Goal: Submit feedback/report problem: Provide input to the site owners about the experience or issues

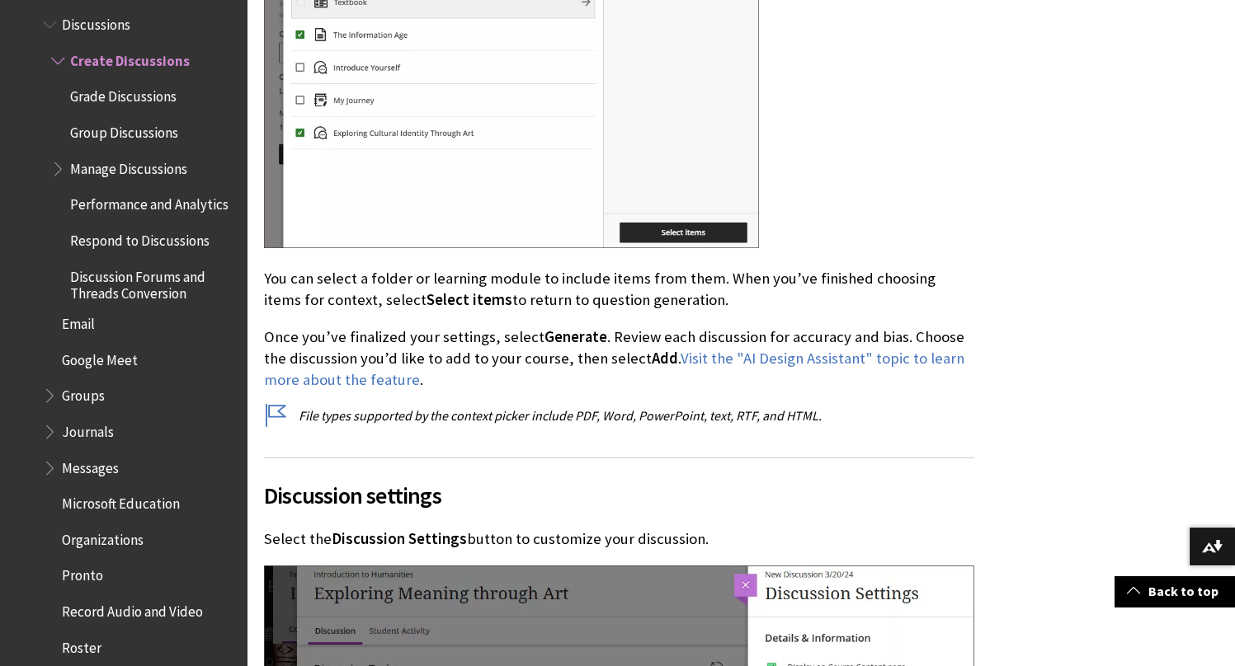
scroll to position [6899, 0]
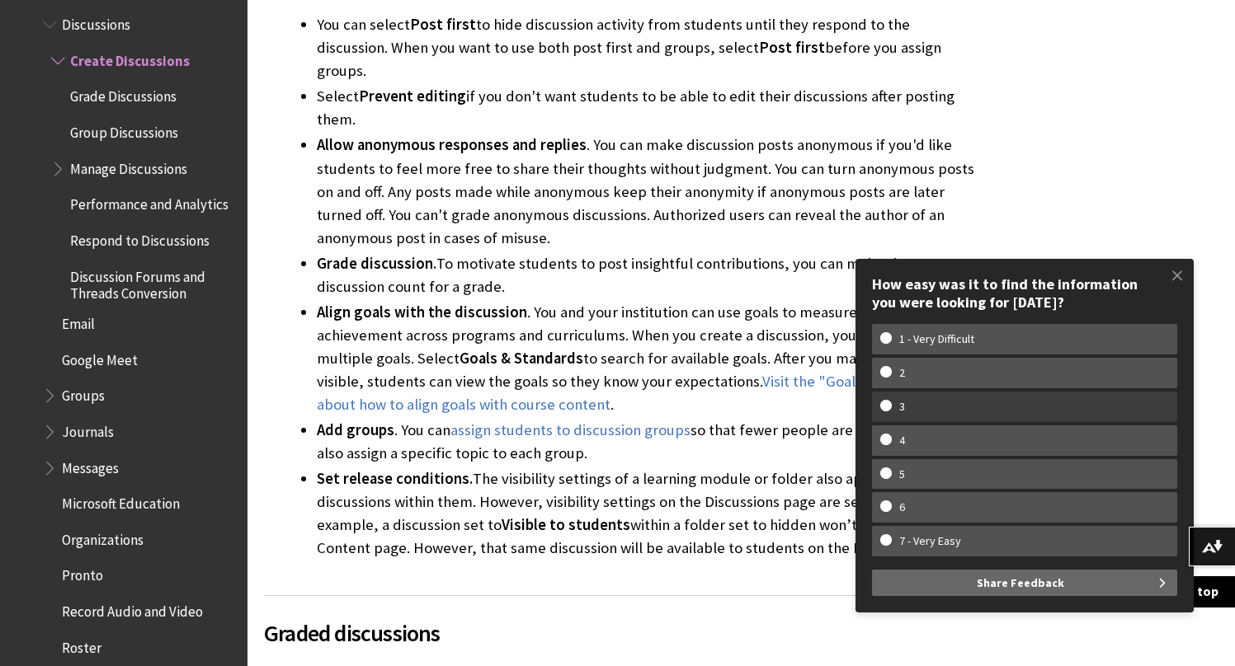
click at [943, 402] on w-span "3" at bounding box center [1024, 407] width 289 height 14
click at [891, 402] on input "3" at bounding box center [885, 405] width 11 height 11
radio input "true"
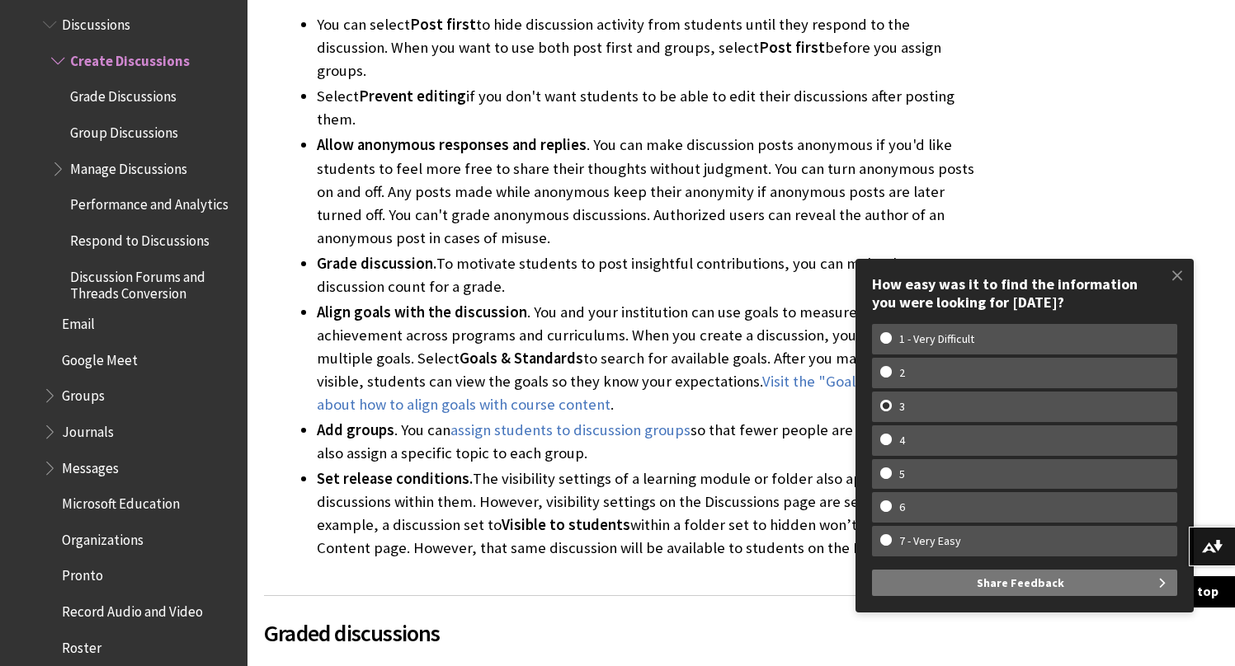
click at [991, 595] on span "Share Feedback" at bounding box center [1019, 583] width 87 height 26
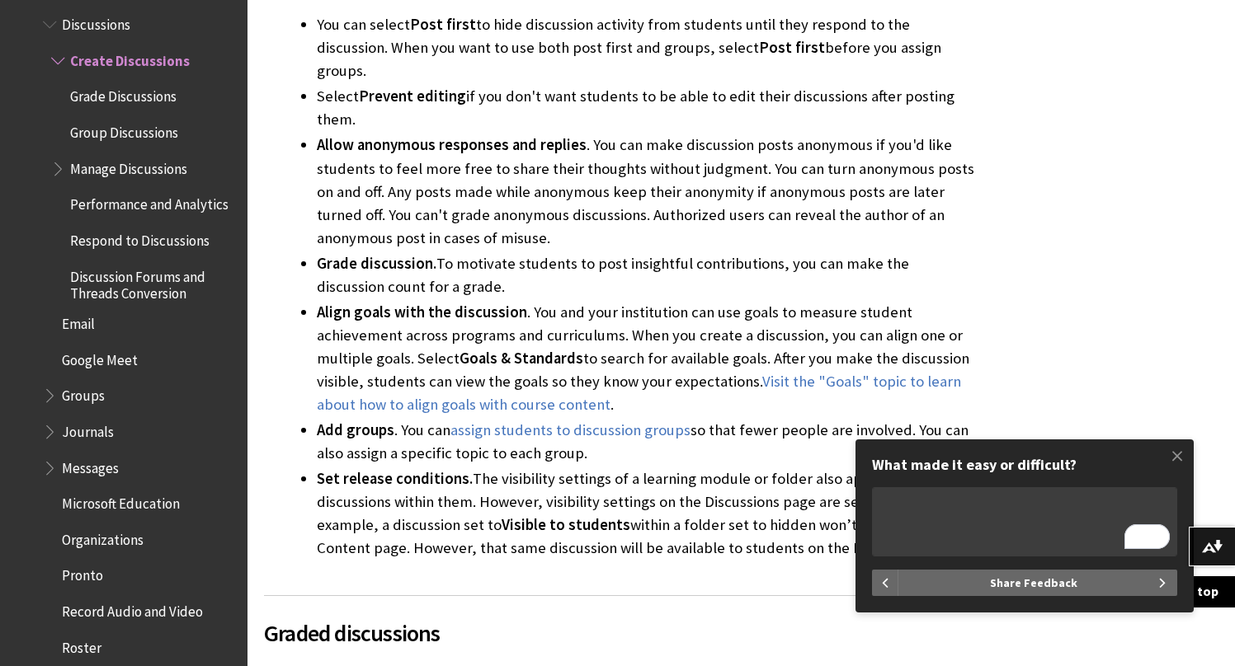
click at [937, 527] on textarea "What made it easy or difficult?" at bounding box center [1024, 521] width 305 height 69
type textarea "i"
click at [876, 502] on textarea "Instructions include information about features that are not hyperlinked to ins…" at bounding box center [1024, 521] width 305 height 69
drag, startPoint x: 961, startPoint y: 503, endPoint x: 820, endPoint y: 503, distance: 141.0
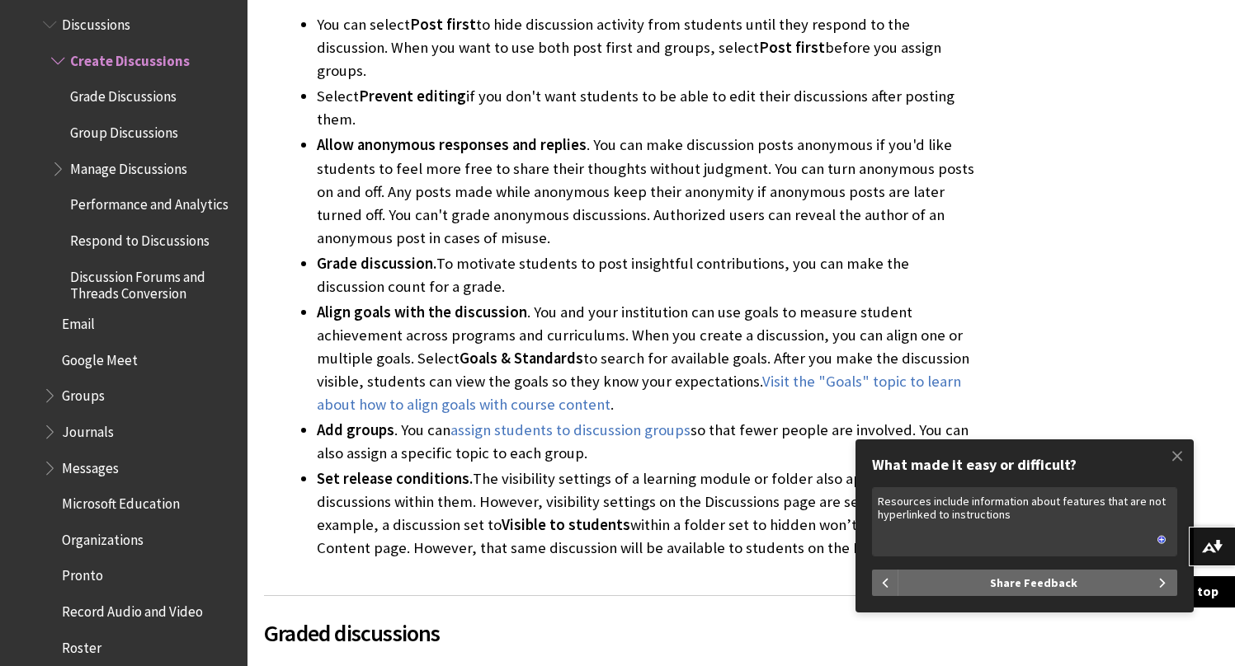
click at [1037, 508] on textarea "Resources include information about features that are not hyperlinked to instru…" at bounding box center [1024, 521] width 305 height 69
click at [1024, 520] on textarea "Resources include information about features that are not hyperlinked to instru…" at bounding box center [1024, 521] width 305 height 69
drag, startPoint x: 581, startPoint y: 406, endPoint x: 299, endPoint y: 388, distance: 283.4
click at [299, 388] on ul "You can select Post first to hide discussion activity from students until they …" at bounding box center [619, 286] width 710 height 547
copy li "Add groups . You can assign students to discussion groups so that fewer people …"
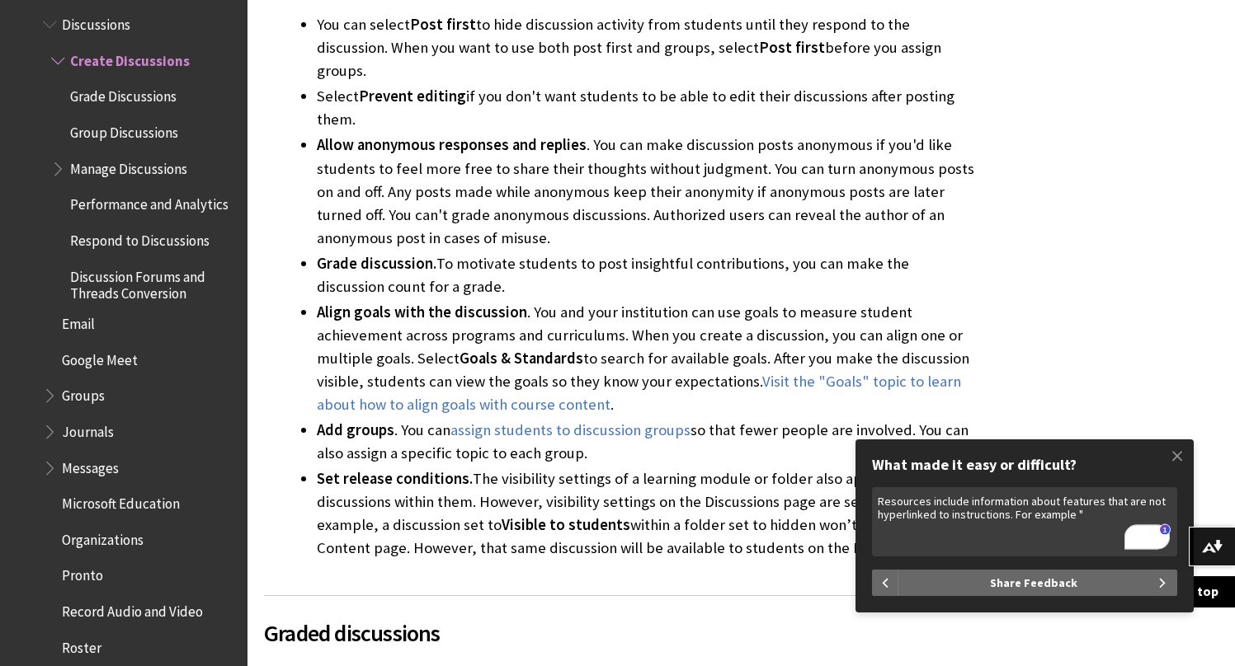
click at [1081, 516] on textarea "Resources include information about features that are not hyperlinked to instru…" at bounding box center [1024, 521] width 305 height 69
paste textarea "Add groups. You can assign students to discussion groups so that fewer people a…"
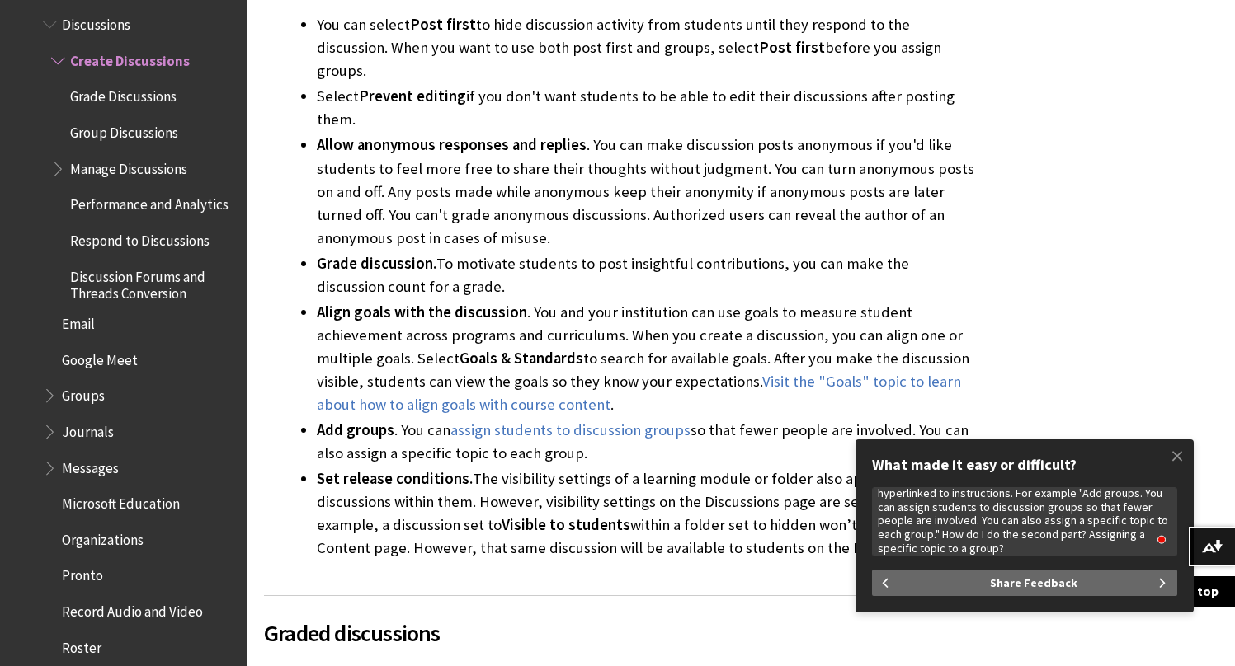
scroll to position [35, 0]
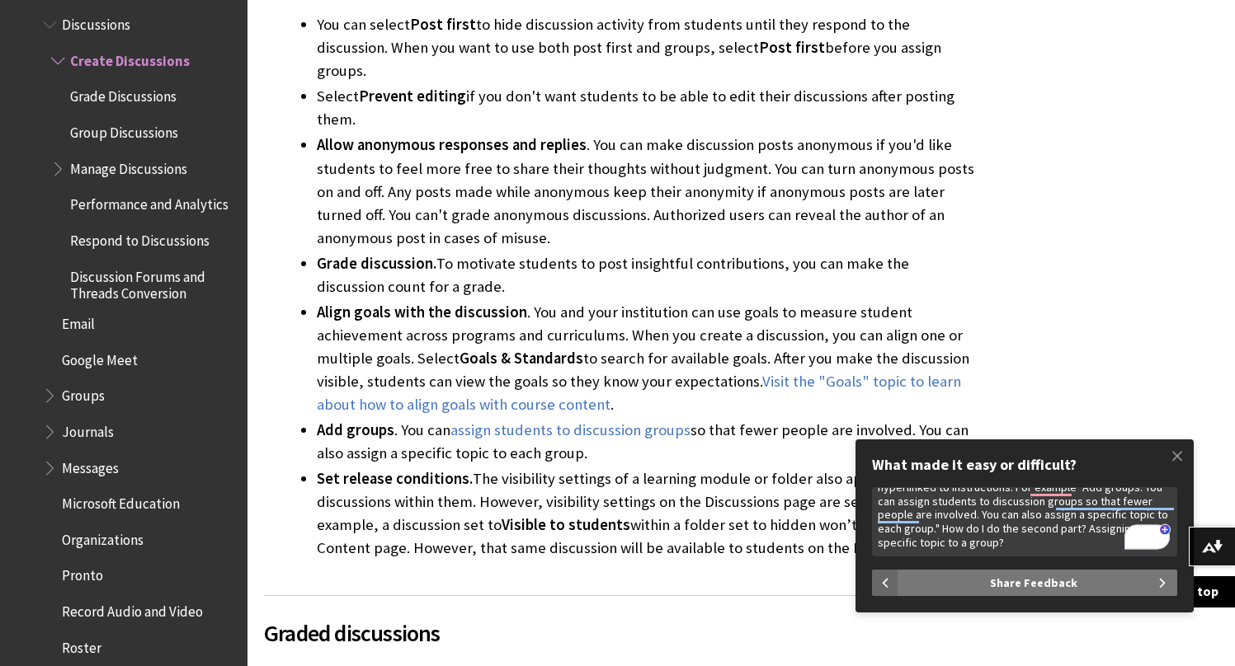
type textarea "Resources include information about features that are not hyperlinked to instru…"
click at [1076, 583] on button "Share Feedback" at bounding box center [1037, 583] width 279 height 26
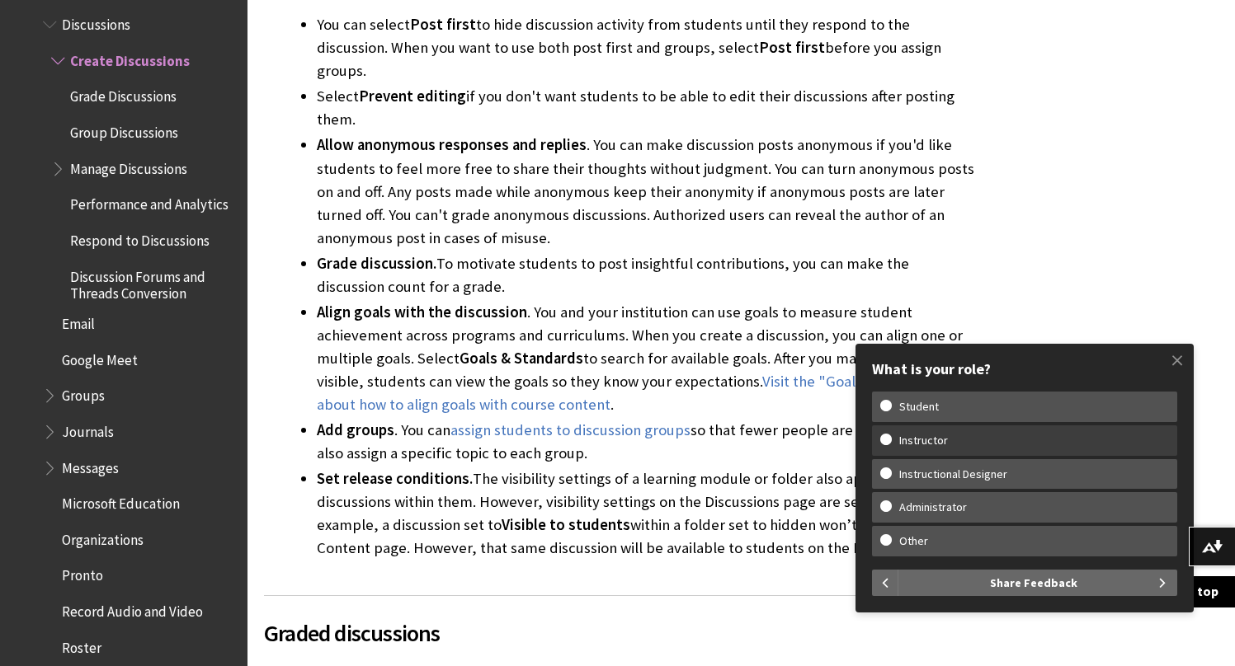
click at [1002, 445] on w-span "Instructor" at bounding box center [1024, 441] width 289 height 14
click at [891, 445] on input "Instructor" at bounding box center [885, 439] width 11 height 11
radio input "true"
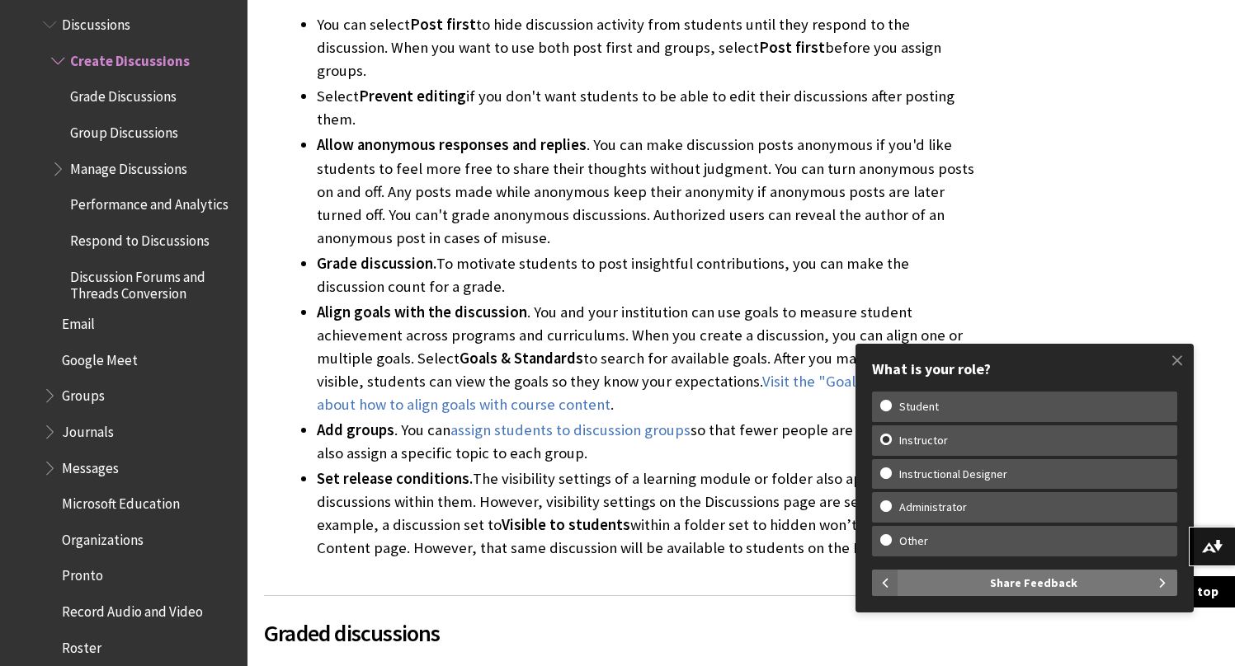
click at [1019, 583] on span "Share Feedback" at bounding box center [1033, 583] width 87 height 26
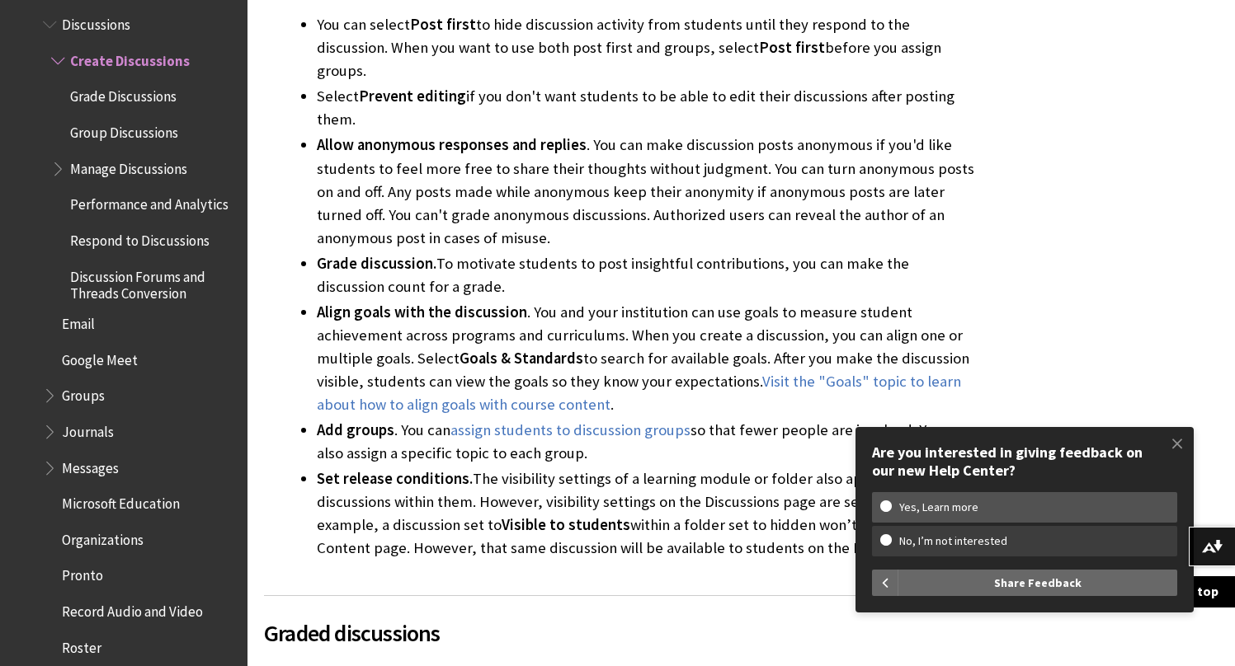
click at [1011, 549] on label "No, I’m not interested" at bounding box center [1024, 541] width 305 height 31
click at [891, 545] on input "No, I’m not interested" at bounding box center [885, 539] width 11 height 11
radio input "true"
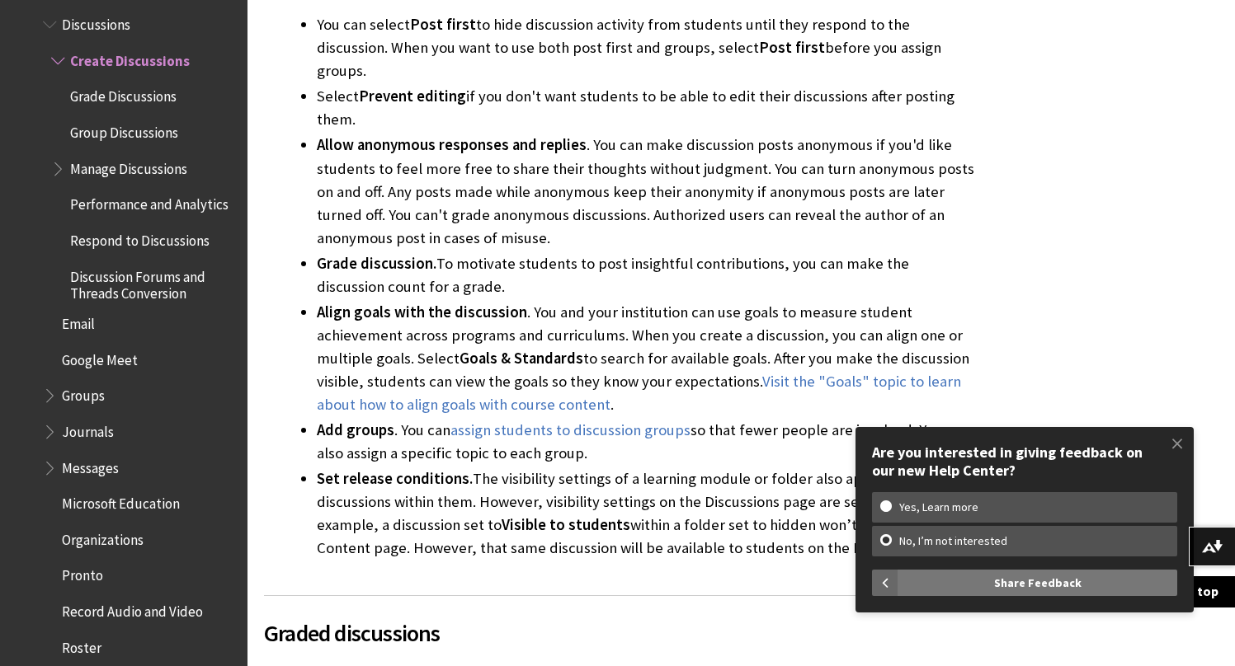
click at [1032, 582] on span "Share Feedback" at bounding box center [1037, 583] width 87 height 26
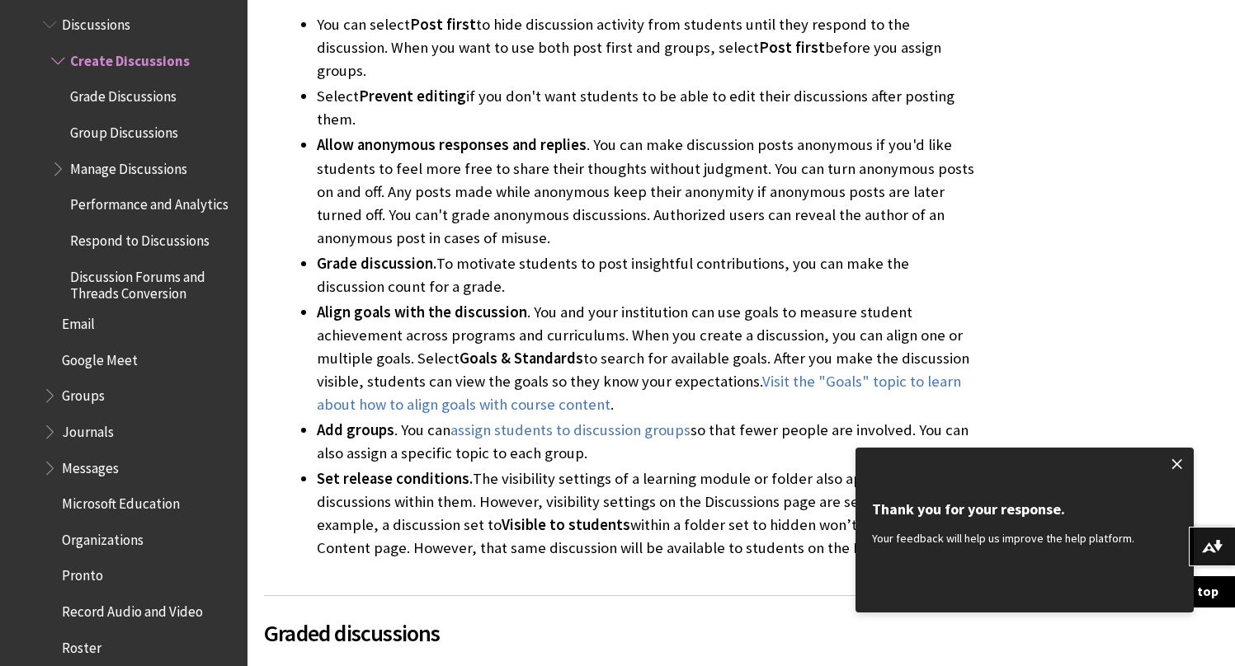
click at [1178, 458] on span at bounding box center [1177, 464] width 35 height 35
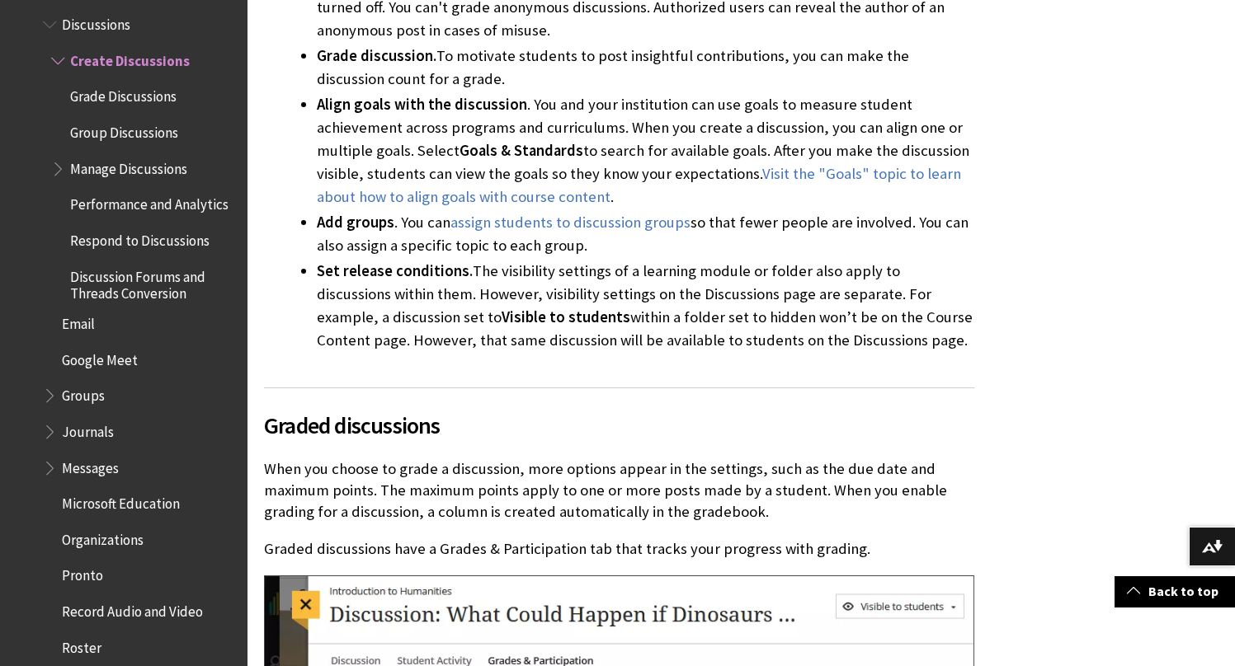
scroll to position [7108, 0]
